Goal: Information Seeking & Learning: Learn about a topic

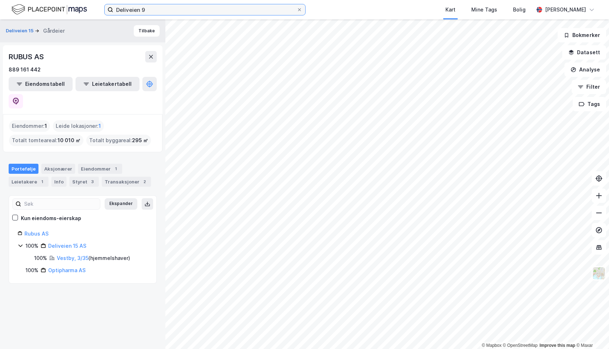
click at [195, 13] on input "Deliveien 9" at bounding box center [204, 9] width 183 height 11
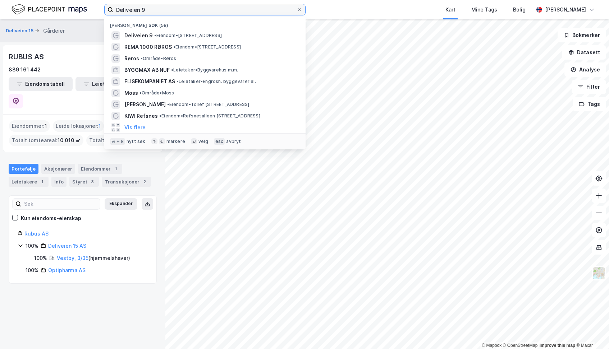
click at [195, 13] on input "Deliveien 9" at bounding box center [204, 9] width 183 height 11
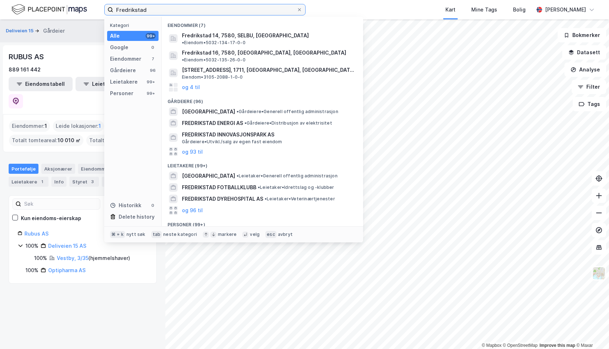
click at [159, 13] on input "Fredrikstad" at bounding box center [204, 9] width 183 height 11
click at [174, 11] on input "Fredrikstad" at bounding box center [204, 9] width 183 height 11
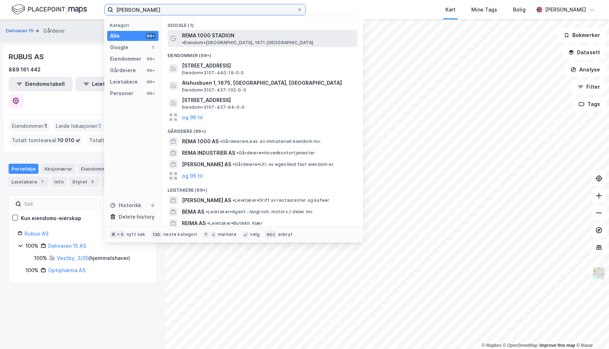
type input "[PERSON_NAME]"
click at [192, 35] on span "REMA 1000 STADION" at bounding box center [208, 35] width 52 height 9
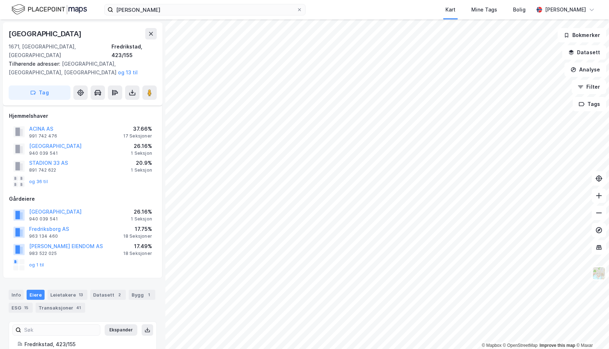
scroll to position [18, 0]
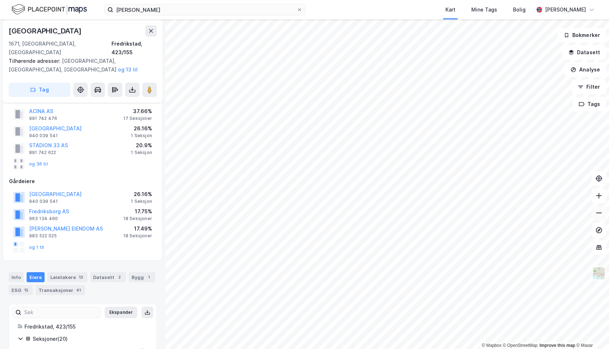
click at [600, 214] on icon at bounding box center [598, 213] width 7 height 7
click at [598, 198] on icon at bounding box center [598, 195] width 7 height 7
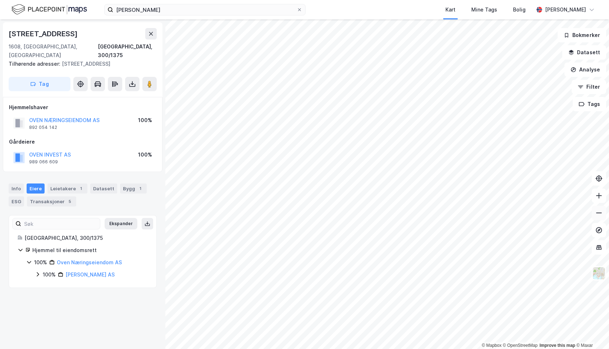
click at [600, 215] on icon at bounding box center [598, 213] width 7 height 7
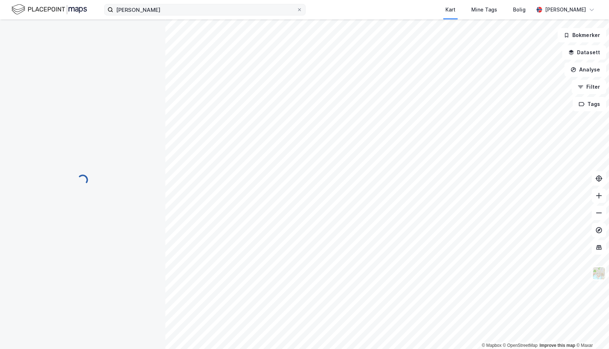
scroll to position [2, 0]
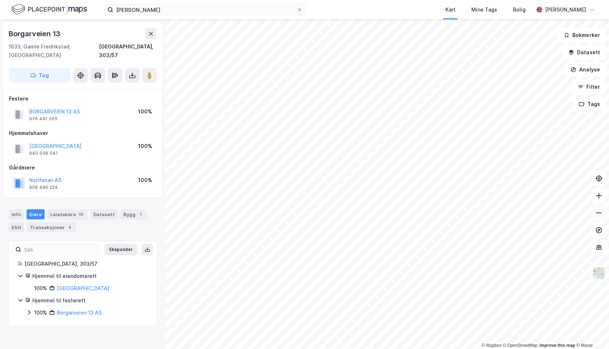
click at [597, 214] on icon at bounding box center [598, 213] width 7 height 7
click at [597, 198] on icon at bounding box center [598, 195] width 7 height 7
